Goal: Task Accomplishment & Management: Manage account settings

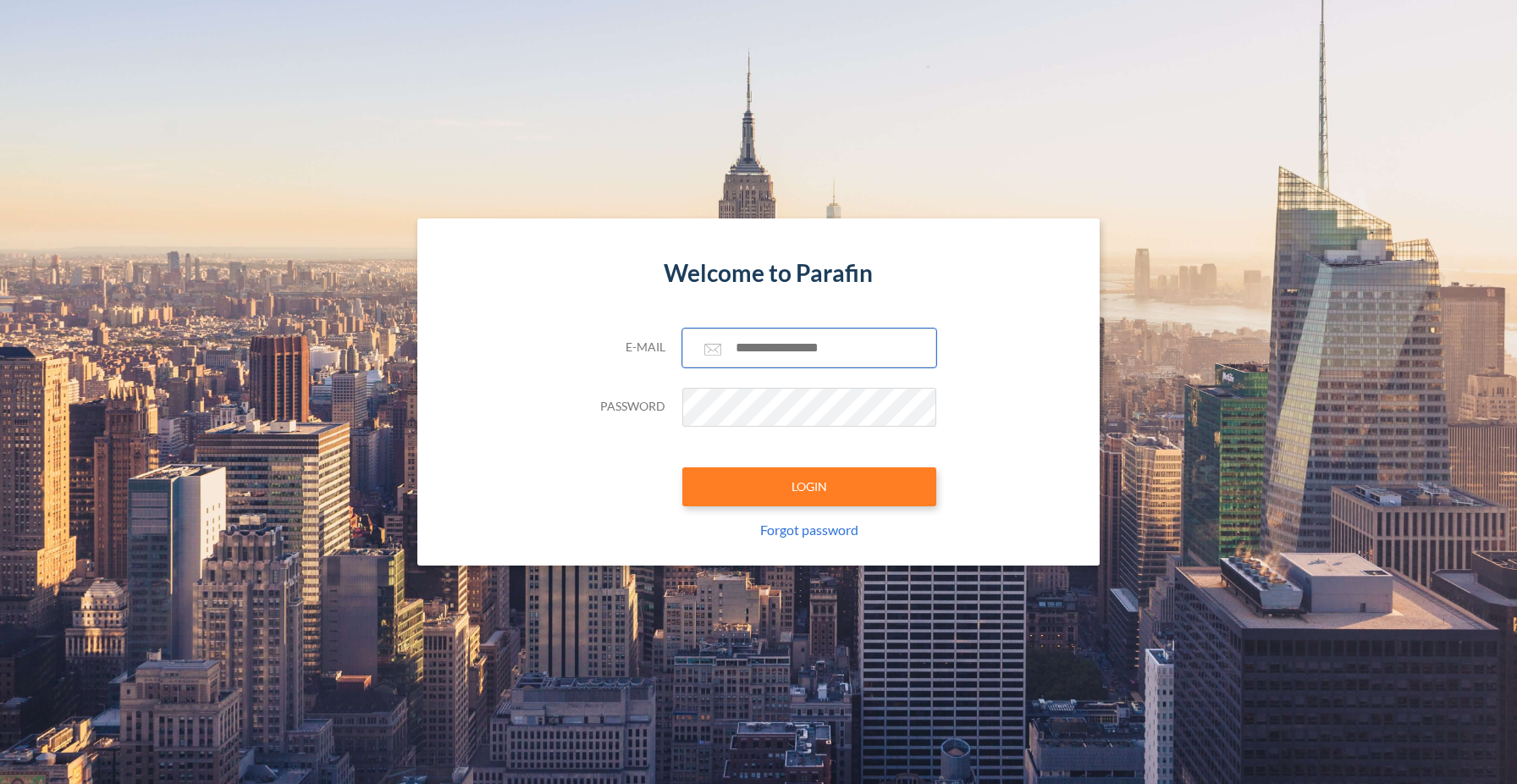
click at [793, 346] on input "text" at bounding box center [809, 347] width 254 height 39
type input "**********"
click at [848, 480] on button "LOGIN" at bounding box center [809, 486] width 254 height 39
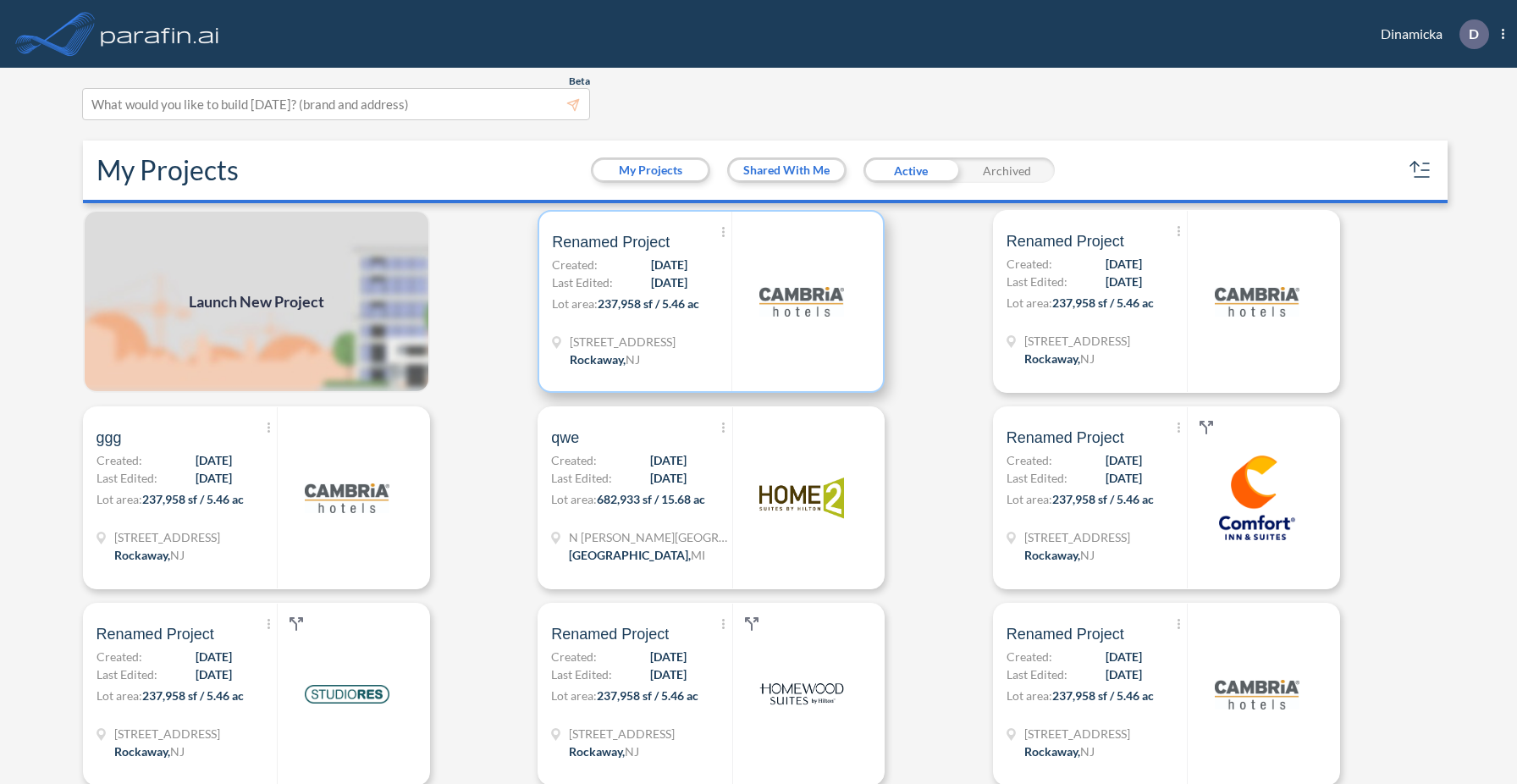
click at [828, 367] on div at bounding box center [801, 301] width 139 height 179
